Goal: Task Accomplishment & Management: Manage account settings

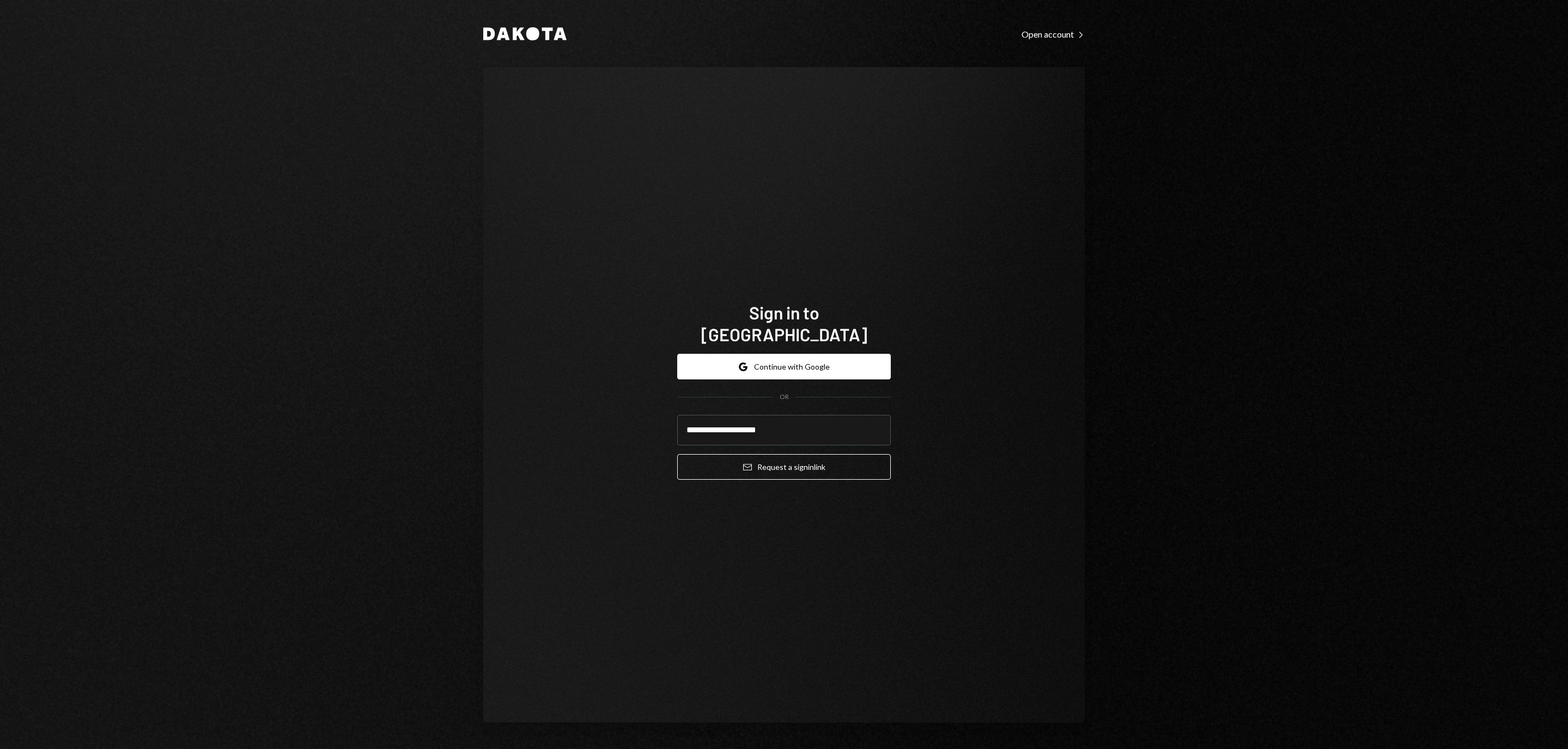
type input "**********"
click at [784, 460] on button "Email Request a sign in link" at bounding box center [784, 467] width 214 height 26
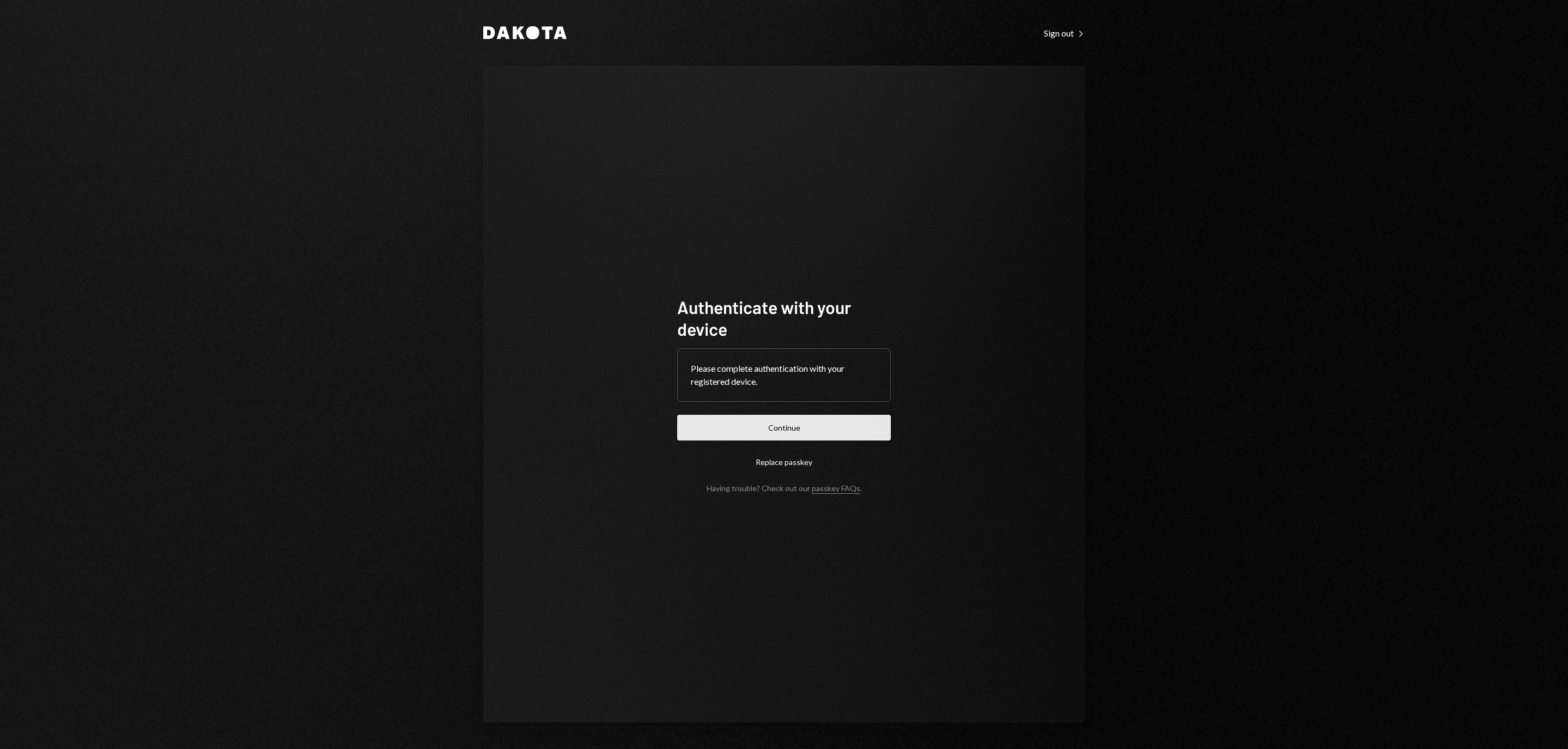
click at [839, 427] on button "Continue" at bounding box center [784, 427] width 214 height 26
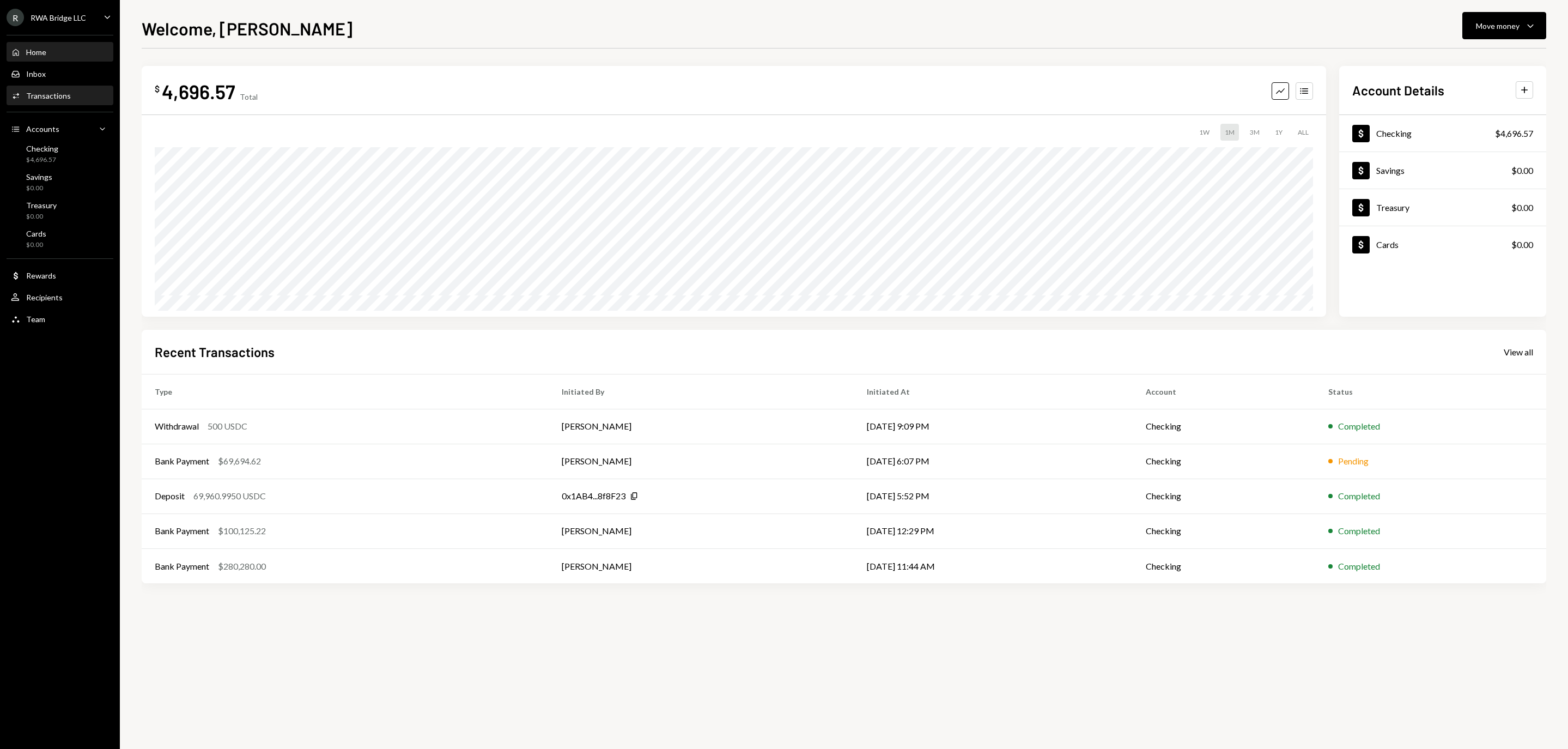
click at [63, 95] on div "Activities Transactions" at bounding box center [60, 96] width 98 height 18
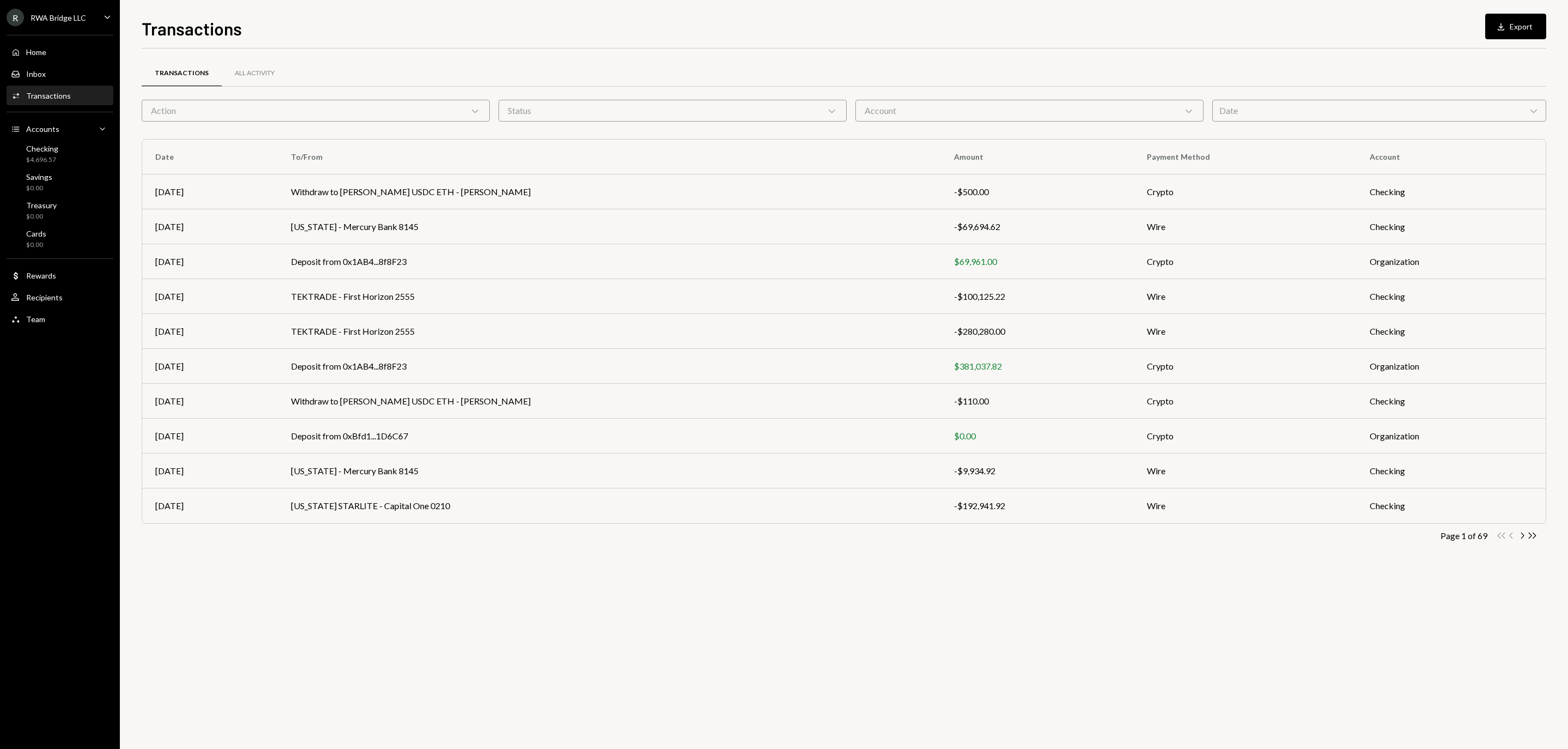
click at [71, 100] on div "Transactions" at bounding box center [48, 95] width 44 height 9
click at [80, 18] on div "RWA Bridge LLC" at bounding box center [58, 17] width 55 height 9
click at [50, 117] on div "Documents" at bounding box center [77, 118] width 117 height 9
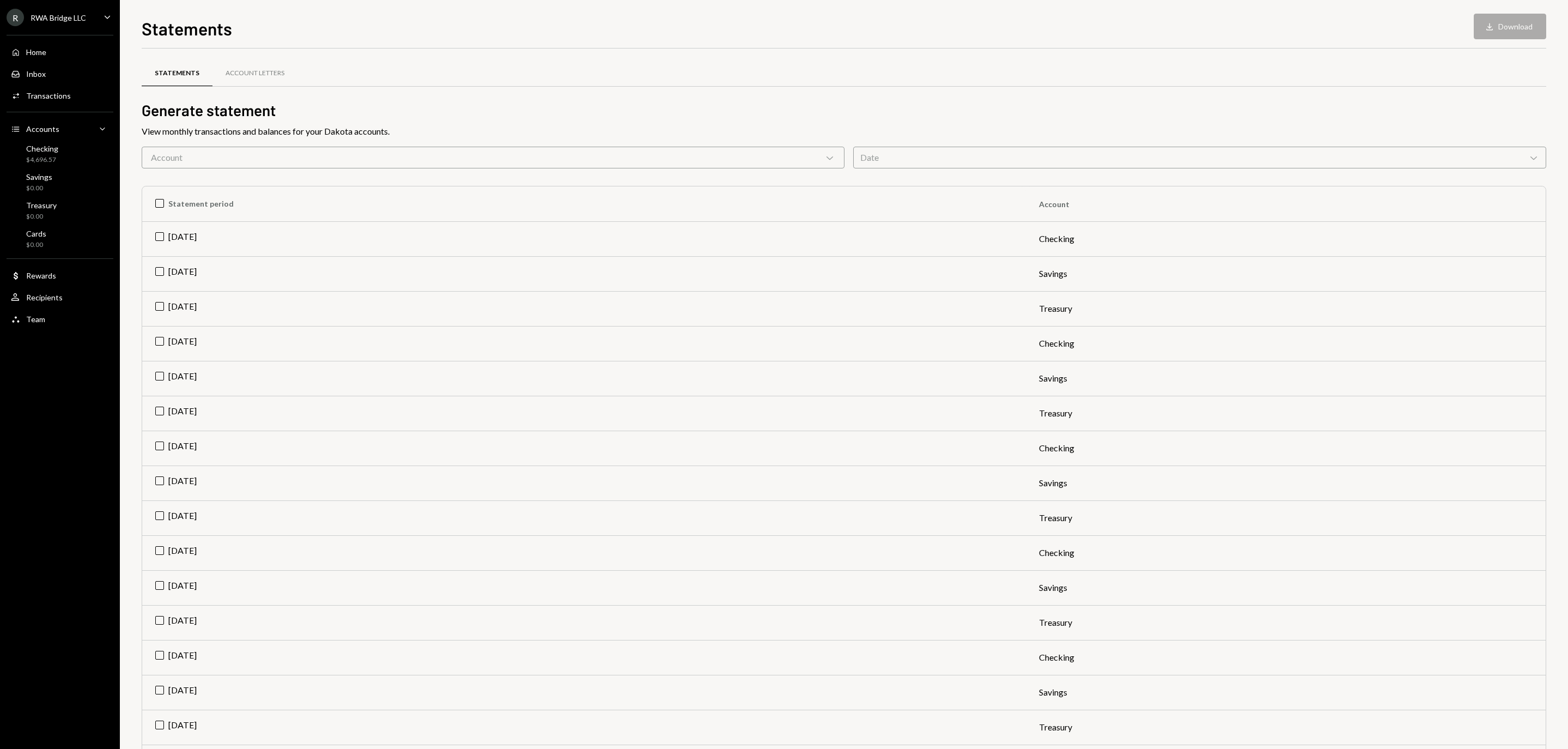
click at [269, 120] on h2 "Generate statement" at bounding box center [844, 110] width 1404 height 21
click at [265, 164] on div "Account Chevron Down" at bounding box center [493, 158] width 703 height 22
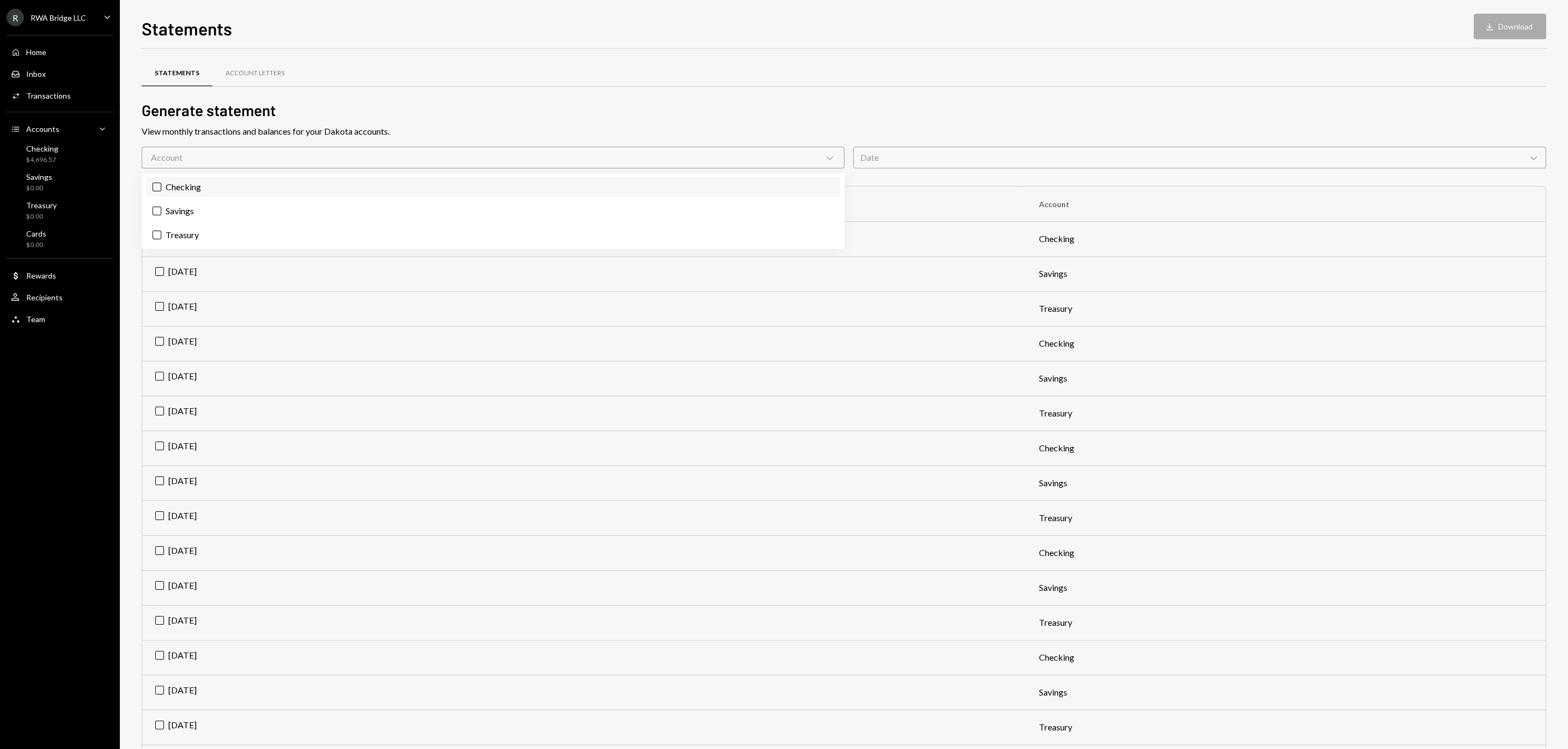
click at [205, 183] on label "Checking" at bounding box center [493, 187] width 694 height 19
click at [161, 183] on button "Checking" at bounding box center [157, 187] width 9 height 9
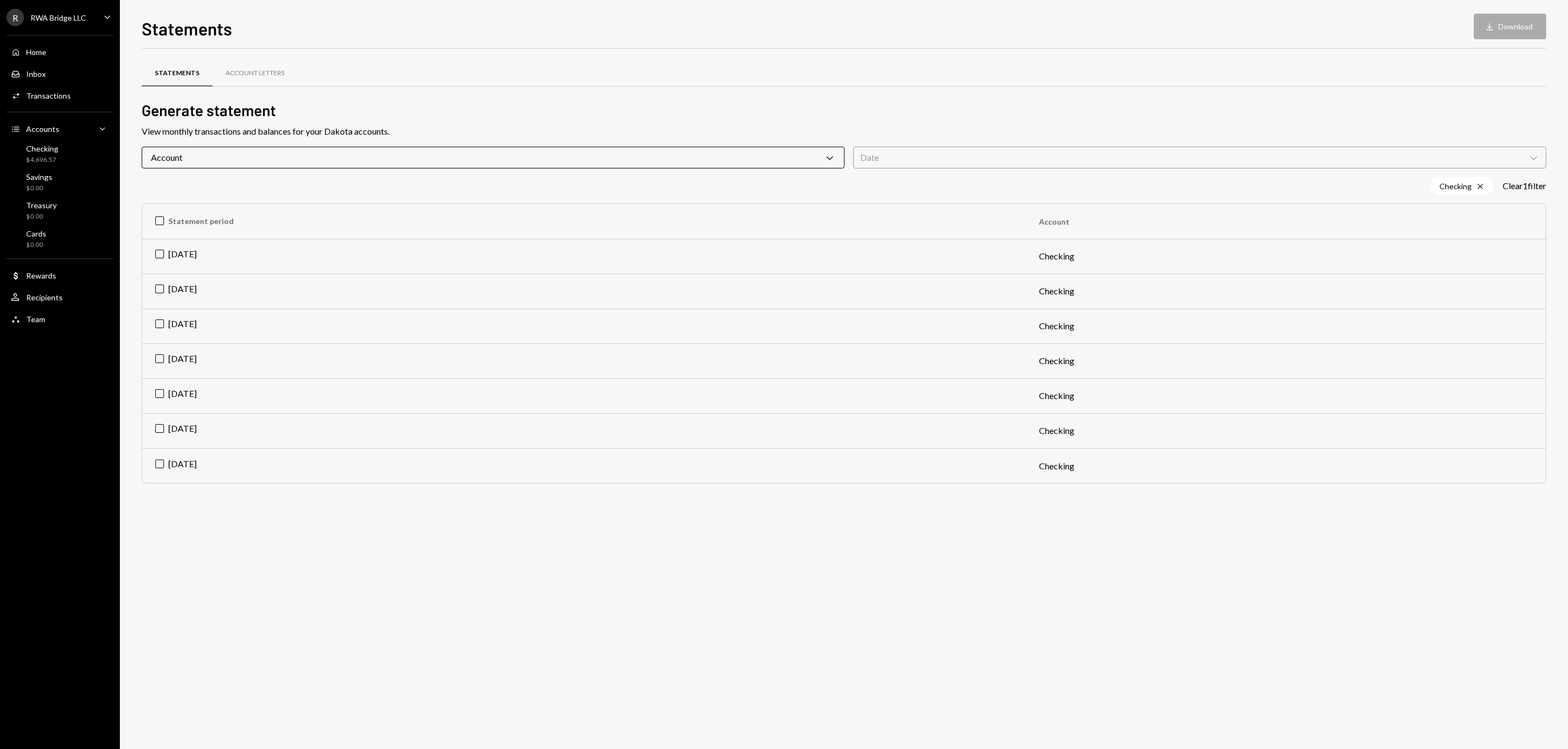
click at [438, 90] on div "Statements Account Letters" at bounding box center [844, 80] width 1404 height 40
click at [157, 225] on th "Statement period" at bounding box center [584, 221] width 884 height 35
click at [688, 35] on div "Statements Download Download (7)" at bounding box center [844, 27] width 1404 height 24
click at [1476, 24] on icon "button" at bounding box center [1479, 27] width 7 height 7
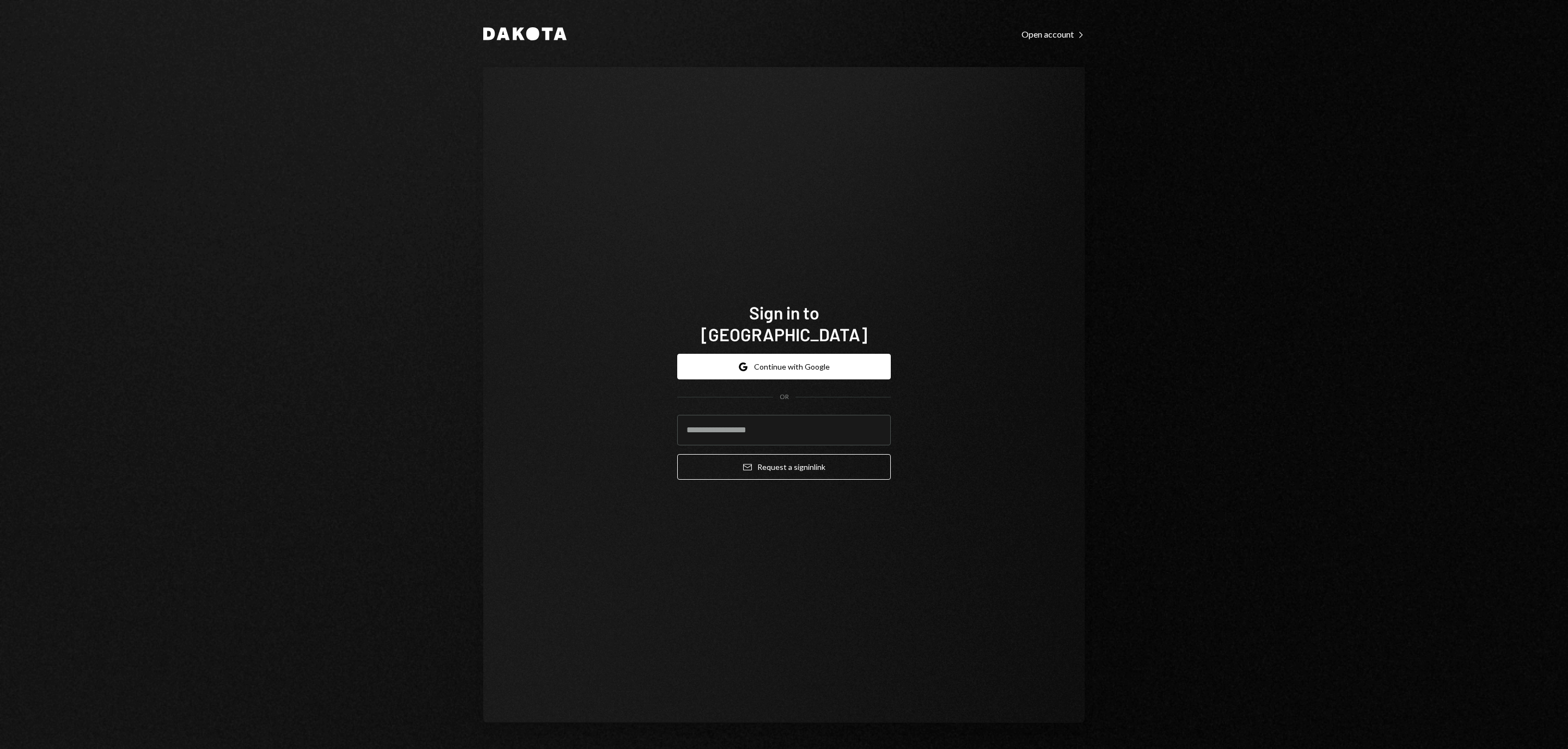
click at [555, 26] on link "Dakota" at bounding box center [525, 33] width 83 height 15
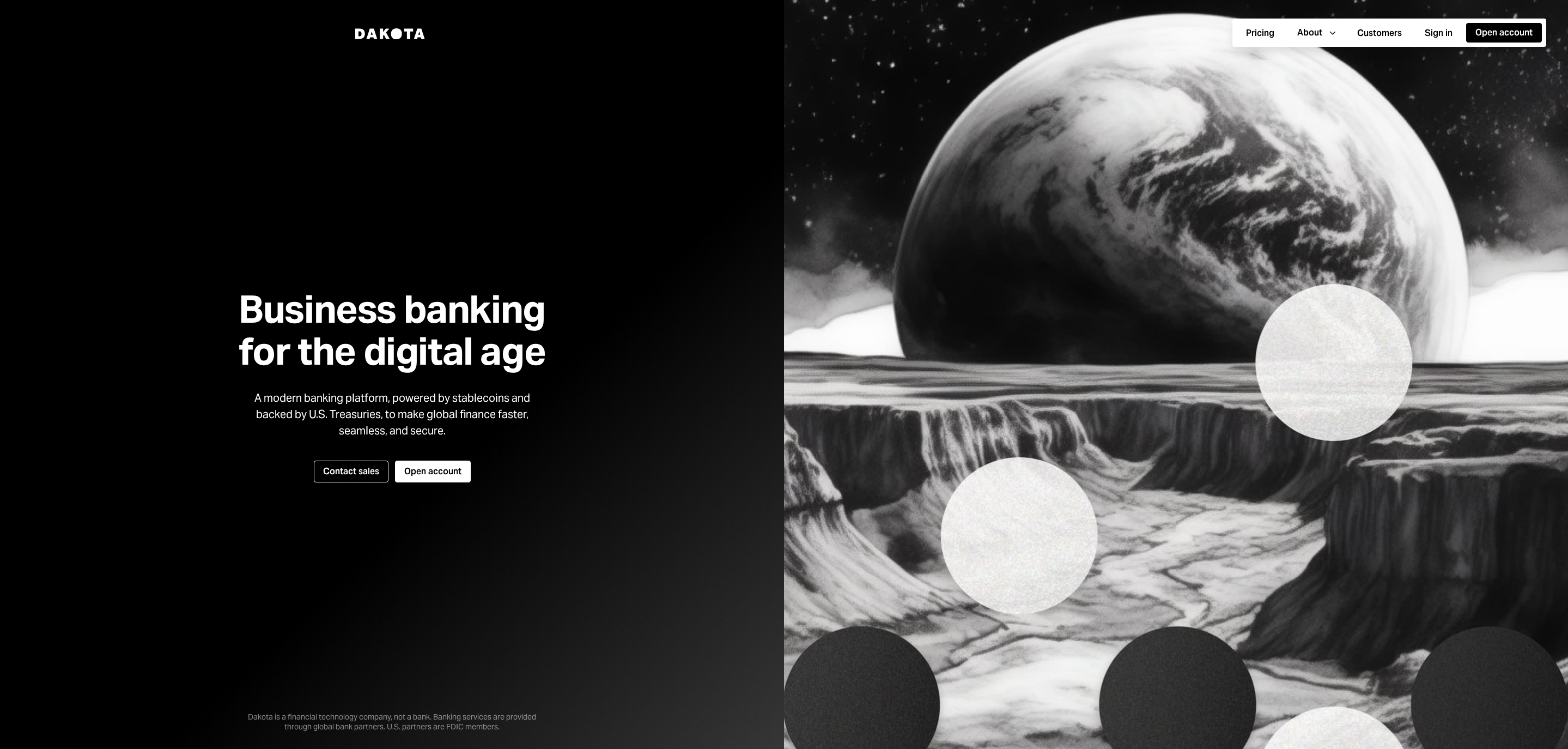
click at [555, 26] on div at bounding box center [392, 374] width 784 height 749
click at [590, 145] on div at bounding box center [392, 374] width 784 height 749
click at [717, 309] on div at bounding box center [392, 374] width 784 height 749
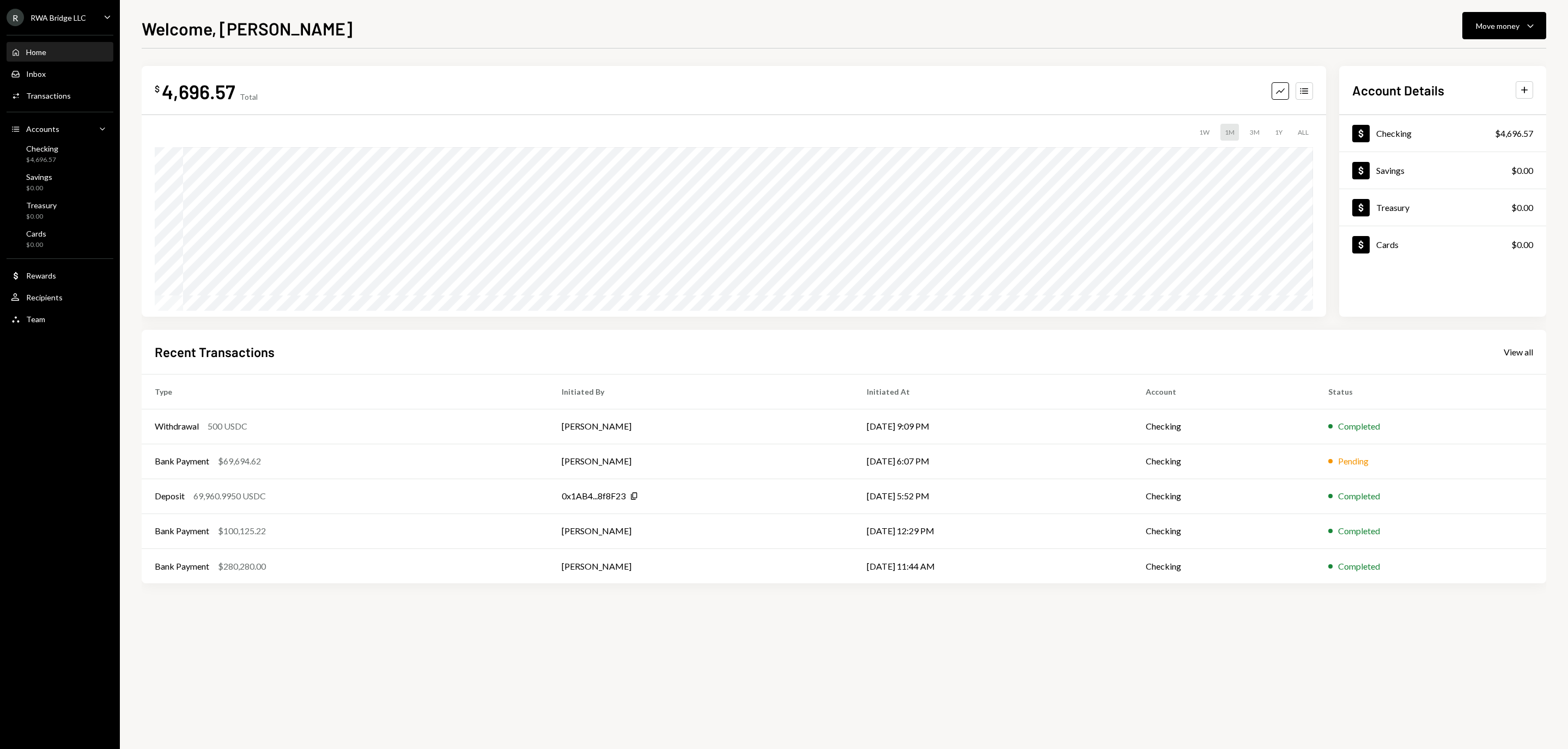
click at [76, 23] on div "RWA Bridge LLC" at bounding box center [58, 17] width 55 height 9
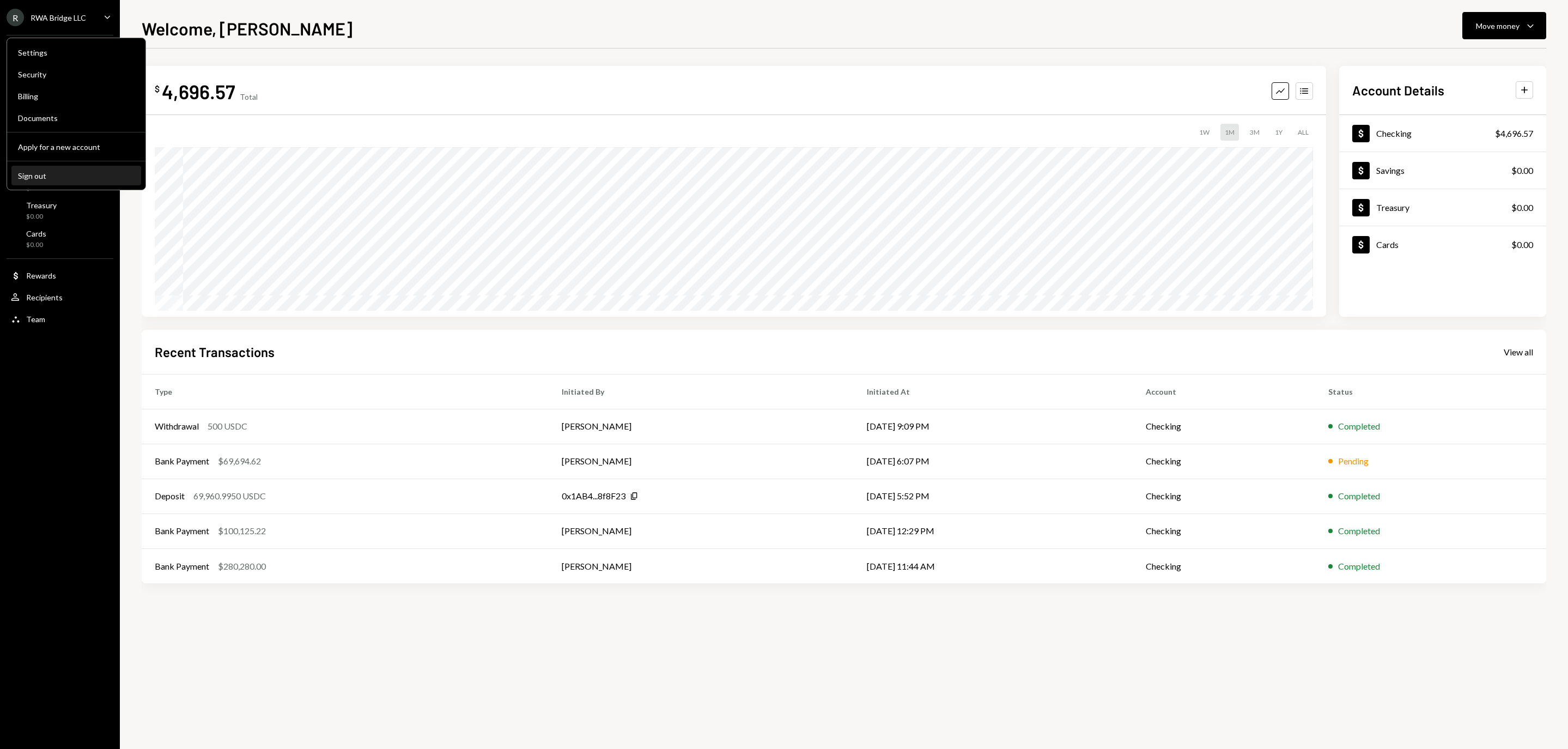
click at [51, 180] on div "Sign out" at bounding box center [77, 175] width 117 height 9
